Goal: Communication & Community: Ask a question

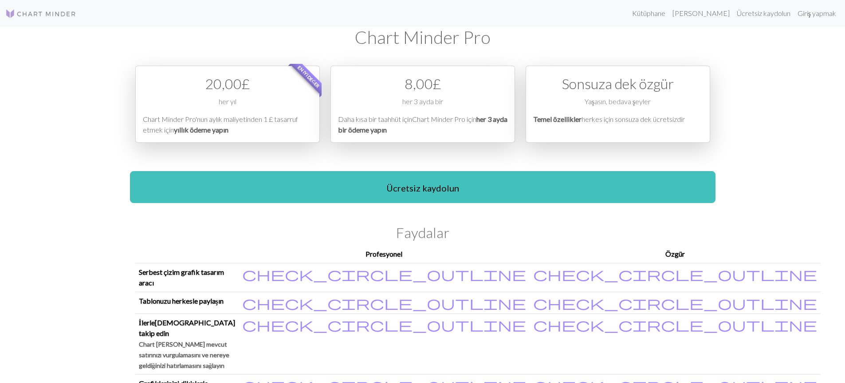
click at [770, 143] on div "Kütüphane [PERSON_NAME] Ücretsiz kaydolun Giriş yapmak Chart Minder Pro En iyi …" at bounding box center [422, 191] width 845 height 383
click at [54, 12] on img at bounding box center [40, 13] width 71 height 11
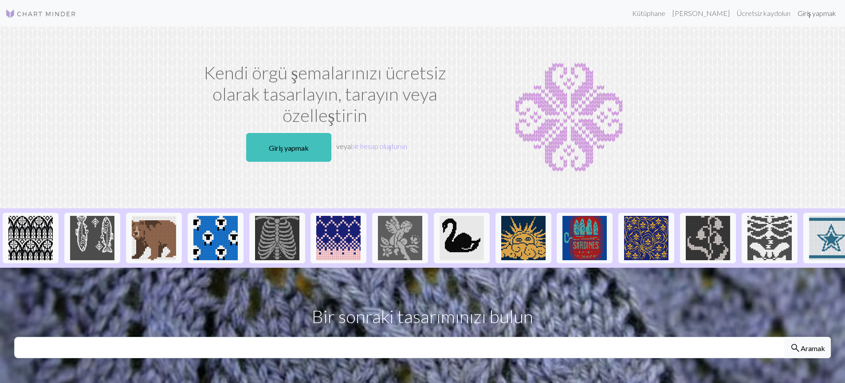
click at [814, 17] on link "Giriş yapmak" at bounding box center [817, 13] width 46 height 18
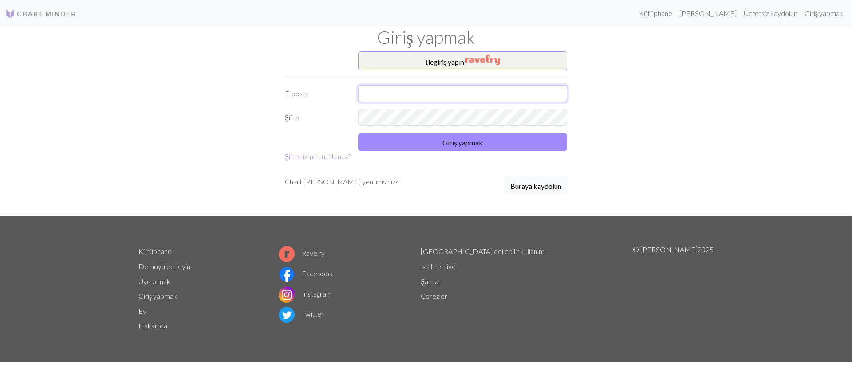
click at [402, 88] on input "text" at bounding box center [462, 93] width 209 height 17
type input "[EMAIL_ADDRESS][DOMAIN_NAME]"
click at [445, 147] on button "Giriş yapmak" at bounding box center [462, 142] width 209 height 18
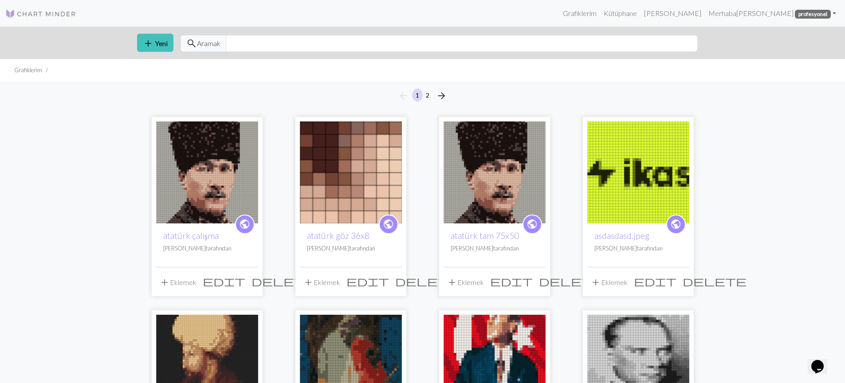
click at [824, 362] on icon "Sohbet widget'ı" at bounding box center [817, 366] width 12 height 13
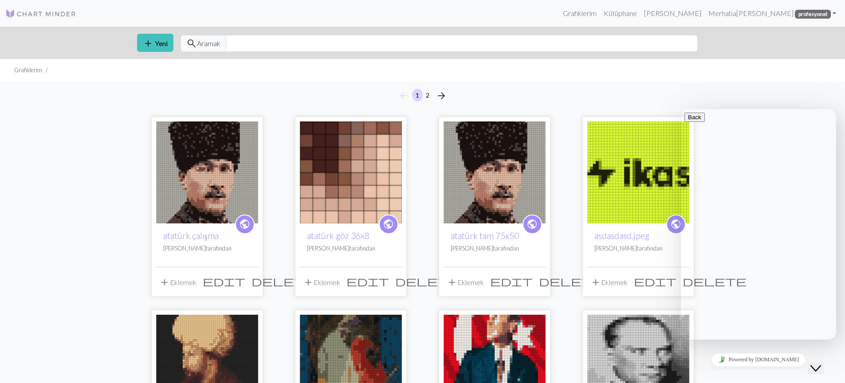
scroll to position [103, 0]
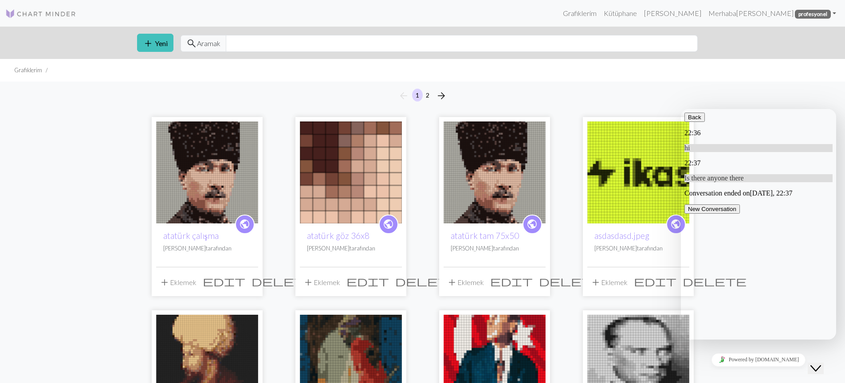
click at [706, 122] on div "Back" at bounding box center [759, 117] width 148 height 9
click at [700, 122] on button "Back" at bounding box center [695, 117] width 20 height 9
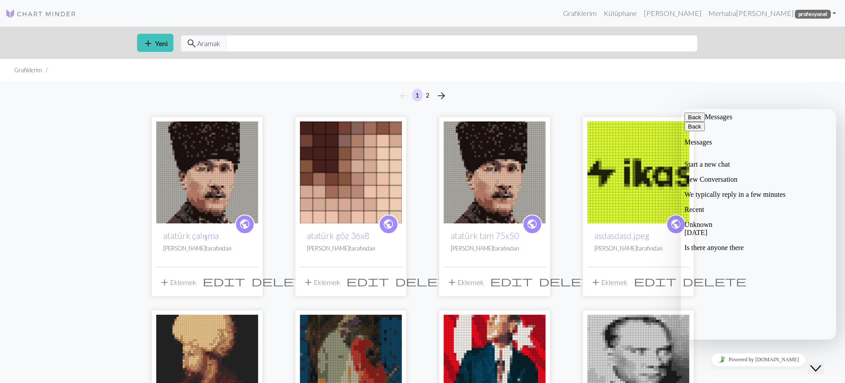
click at [700, 122] on button "Back" at bounding box center [695, 117] width 20 height 9
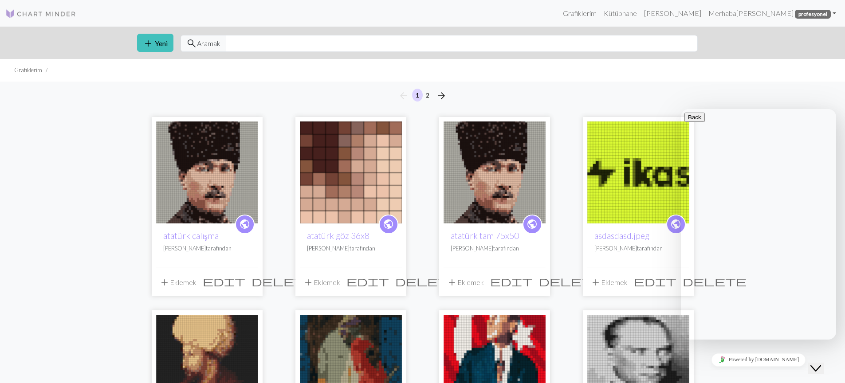
click at [763, 48] on div "add Yeni search Aramak" at bounding box center [422, 43] width 845 height 32
click at [750, 91] on div "arrow_back 1 2 arrow_forward" at bounding box center [422, 96] width 845 height 28
click at [767, 350] on iframe at bounding box center [758, 360] width 155 height 20
click at [818, 363] on icon "Close Chat This icon closes the chat window." at bounding box center [816, 368] width 11 height 11
